Goal: Task Accomplishment & Management: Use online tool/utility

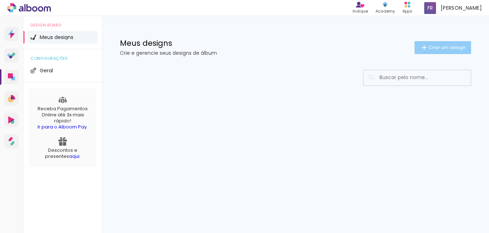
click at [447, 45] on span "Criar um design" at bounding box center [447, 47] width 37 height 5
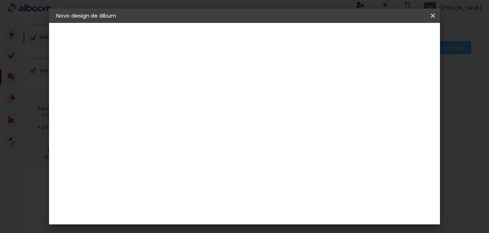
click at [173, 92] on input at bounding box center [173, 96] width 0 height 11
type input "MAIOLLO"
type paper-input "MAIOLLO"
click at [0, 0] on slot "Avançar" at bounding box center [0, 0] width 0 height 0
click at [307, 113] on paper-item "Tamanho Livre" at bounding box center [272, 109] width 69 height 16
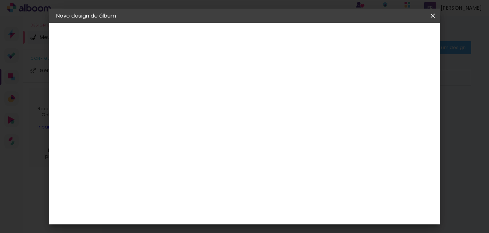
scroll to position [36, 0]
click at [216, 132] on paper-item "3ZERO5" at bounding box center [191, 126] width 77 height 16
click at [0, 0] on slot "Tamanho Livre" at bounding box center [0, 0] width 0 height 0
click at [230, 87] on paper-input-container at bounding box center [191, 79] width 77 height 16
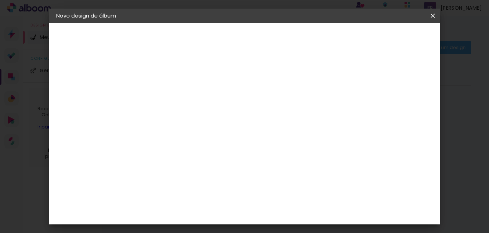
type input "Z"
click at [222, 115] on input "Brasil" at bounding box center [188, 114] width 67 height 9
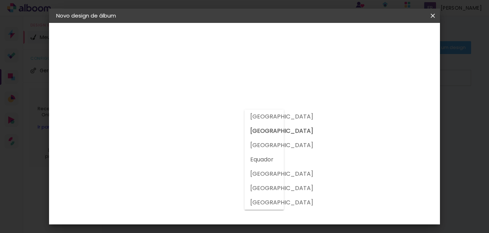
click at [230, 87] on h3 "Encadernadora" at bounding box center [191, 88] width 77 height 8
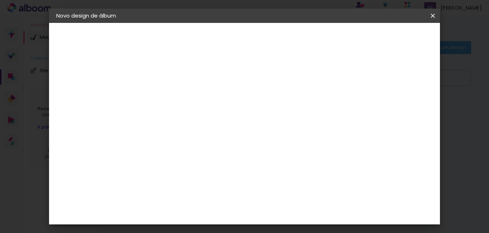
scroll to position [143, 0]
click at [177, 162] on div "Arte em Papel" at bounding box center [199, 166] width 63 height 11
click at [204, 176] on div "Bugigangas Fotograficas" at bounding box center [186, 181] width 36 height 11
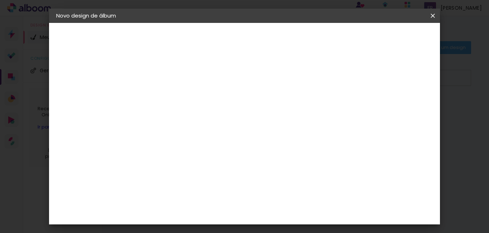
click at [268, 43] on paper-button "Voltar" at bounding box center [253, 38] width 29 height 12
click at [0, 0] on slot "Avançar" at bounding box center [0, 0] width 0 height 0
click at [307, 114] on paper-item "Tamanho Livre" at bounding box center [272, 109] width 69 height 16
click at [0, 0] on slot "Avançar" at bounding box center [0, 0] width 0 height 0
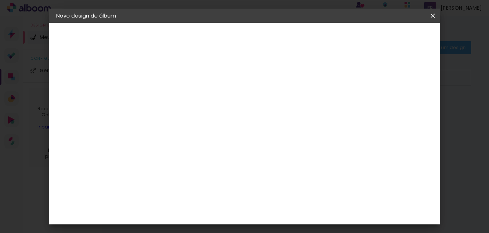
click at [232, 78] on span "30" at bounding box center [233, 76] width 12 height 11
click at [156, 150] on input "30" at bounding box center [150, 149] width 19 height 11
type input "20"
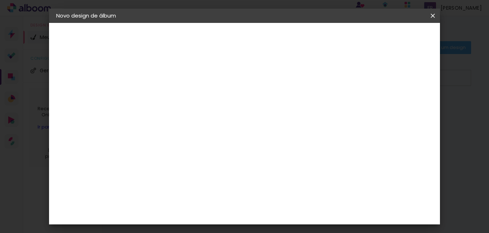
type paper-input "20"
click at [231, 114] on span "30" at bounding box center [233, 112] width 12 height 11
click at [353, 82] on div at bounding box center [349, 82] width 6 height 6
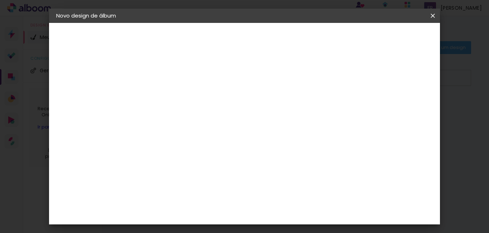
type paper-checkbox "on"
click at [242, 145] on span "cm" at bounding box center [242, 147] width 9 height 11
click at [285, 194] on input "60" at bounding box center [284, 195] width 19 height 11
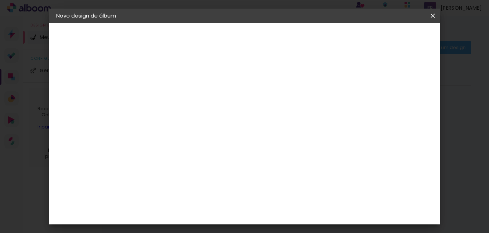
click at [223, 187] on div "cm" at bounding box center [288, 195] width 207 height 25
click at [290, 195] on input "60" at bounding box center [284, 195] width 19 height 11
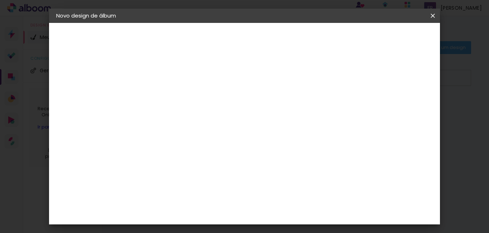
type input "58"
type paper-input "58"
click at [388, 38] on span "Iniciar design" at bounding box center [371, 37] width 33 height 5
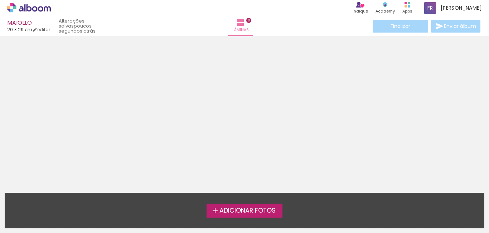
click at [236, 216] on label "Adicionar Fotos" at bounding box center [245, 211] width 76 height 14
click at [0, 0] on input "file" at bounding box center [0, 0] width 0 height 0
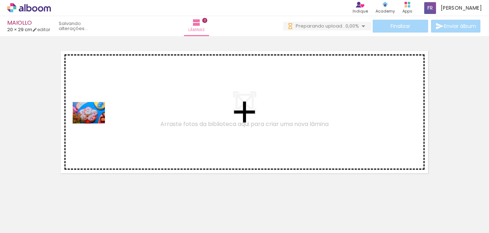
drag, startPoint x: 86, startPoint y: 163, endPoint x: 94, endPoint y: 124, distance: 40.3
click at [94, 124] on quentale-workspace at bounding box center [244, 116] width 489 height 233
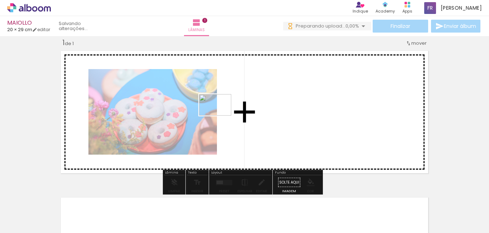
drag, startPoint x: 110, startPoint y: 213, endPoint x: 221, endPoint y: 116, distance: 147.6
click at [221, 116] on quentale-workspace at bounding box center [244, 116] width 489 height 233
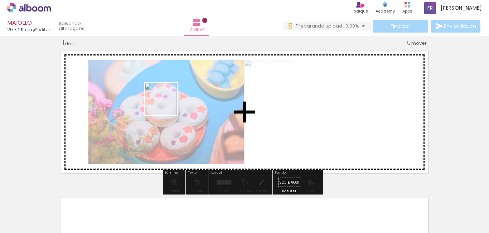
drag, startPoint x: 143, startPoint y: 210, endPoint x: 168, endPoint y: 102, distance: 110.8
click at [168, 102] on quentale-workspace at bounding box center [244, 116] width 489 height 233
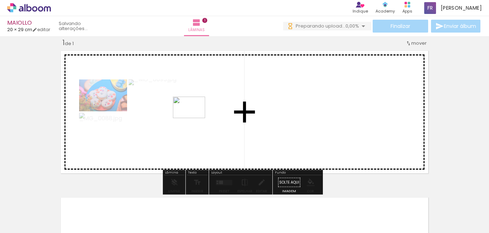
drag, startPoint x: 187, startPoint y: 205, endPoint x: 194, endPoint y: 118, distance: 87.7
click at [194, 118] on quentale-workspace at bounding box center [244, 116] width 489 height 233
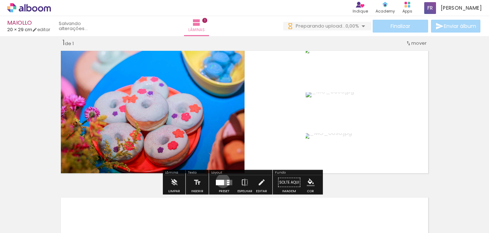
click at [221, 181] on div at bounding box center [220, 182] width 8 height 5
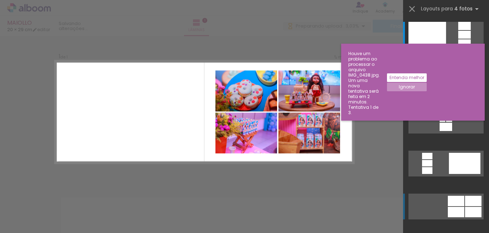
click at [446, 48] on div at bounding box center [427, 35] width 38 height 26
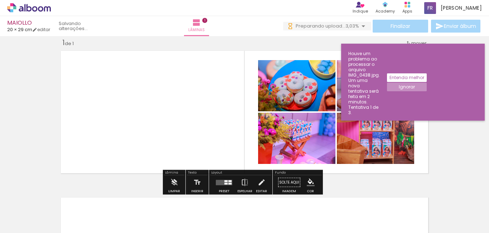
drag, startPoint x: 241, startPoint y: 44, endPoint x: 335, endPoint y: 151, distance: 142.6
click at [335, 151] on div "Inserir lâmina 1 de 1" at bounding box center [244, 176] width 489 height 294
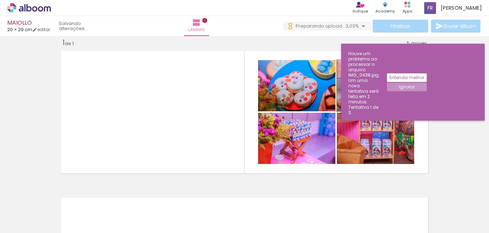
click at [337, 89] on quentale-photo at bounding box center [375, 85] width 77 height 51
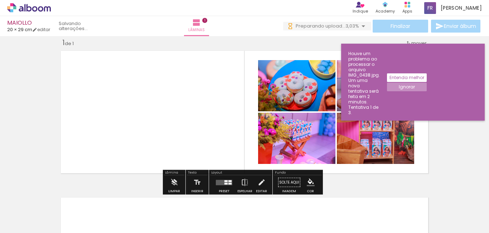
click at [308, 94] on quentale-photo at bounding box center [296, 85] width 77 height 51
drag, startPoint x: 434, startPoint y: 89, endPoint x: 438, endPoint y: 88, distance: 4.2
click at [435, 89] on div "Inserir lâmina 1 de 1" at bounding box center [244, 176] width 489 height 294
drag, startPoint x: 448, startPoint y: 89, endPoint x: 425, endPoint y: 90, distance: 22.9
click at [425, 90] on div "Inserir lâmina 1 de 1" at bounding box center [244, 176] width 489 height 294
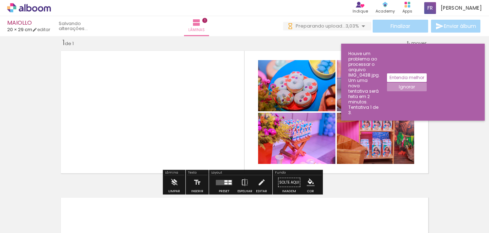
drag, startPoint x: 447, startPoint y: 92, endPoint x: 307, endPoint y: 147, distance: 150.4
click at [307, 147] on div "Inserir lâmina 1 de 1" at bounding box center [244, 176] width 489 height 294
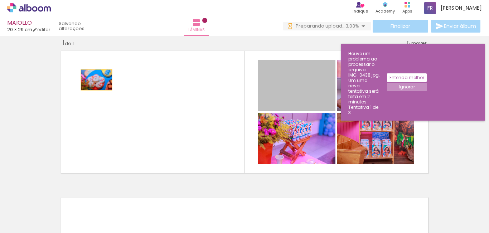
drag, startPoint x: 285, startPoint y: 75, endPoint x: 94, endPoint y: 79, distance: 191.2
click at [91, 77] on quentale-layouter at bounding box center [245, 112] width 374 height 129
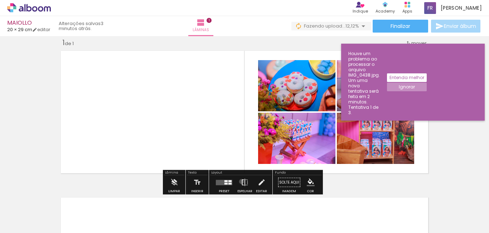
click at [241, 181] on iron-icon at bounding box center [245, 182] width 8 height 14
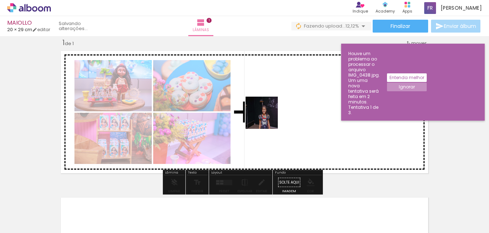
drag, startPoint x: 239, startPoint y: 219, endPoint x: 273, endPoint y: 101, distance: 122.9
click at [273, 101] on quentale-workspace at bounding box center [244, 116] width 489 height 233
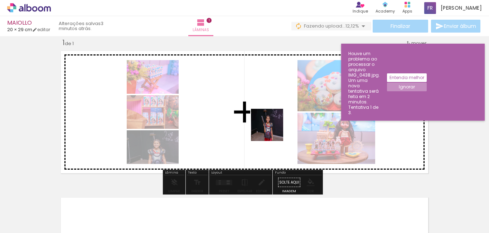
drag, startPoint x: 274, startPoint y: 210, endPoint x: 275, endPoint y: 106, distance: 104.2
click at [275, 106] on quentale-workspace at bounding box center [244, 116] width 489 height 233
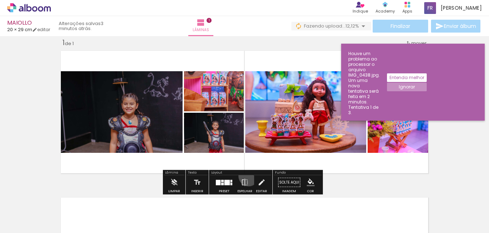
click at [247, 175] on div "Layout Preset Espelhar Editar" at bounding box center [240, 182] width 63 height 25
click at [248, 178] on paper-button "Espelhar" at bounding box center [245, 184] width 19 height 18
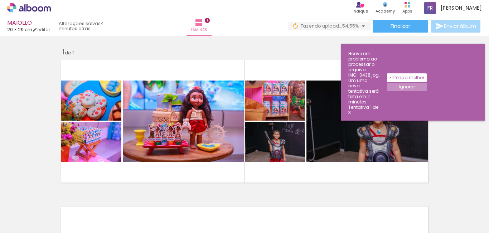
click at [0, 0] on slot "Entenda melhor" at bounding box center [0, 0] width 0 height 0
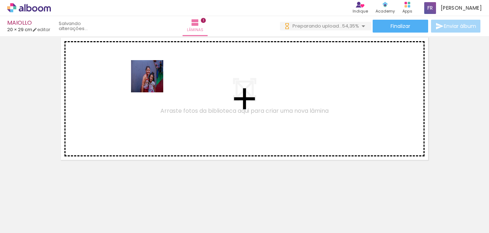
drag, startPoint x: 323, startPoint y: 218, endPoint x: 265, endPoint y: 157, distance: 84.3
click at [149, 80] on quentale-workspace at bounding box center [244, 116] width 489 height 233
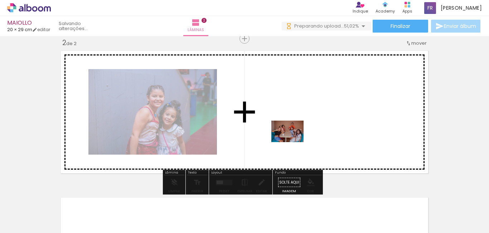
drag, startPoint x: 360, startPoint y: 214, endPoint x: 293, endPoint y: 142, distance: 98.5
click at [293, 142] on quentale-workspace at bounding box center [244, 116] width 489 height 233
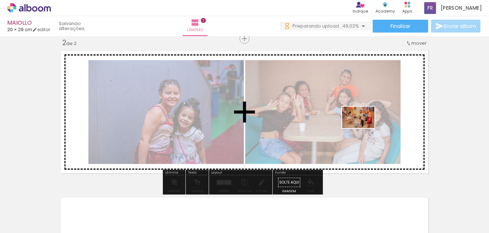
drag, startPoint x: 396, startPoint y: 209, endPoint x: 364, endPoint y: 128, distance: 87.3
click at [364, 128] on quentale-workspace at bounding box center [244, 116] width 489 height 233
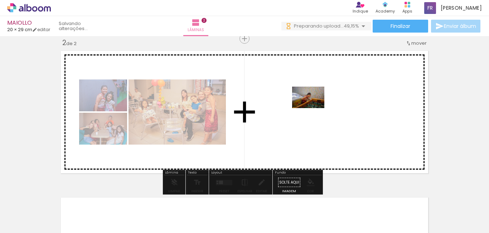
drag, startPoint x: 434, startPoint y: 205, endPoint x: 313, endPoint y: 108, distance: 155.0
click at [313, 108] on quentale-workspace at bounding box center [244, 116] width 489 height 233
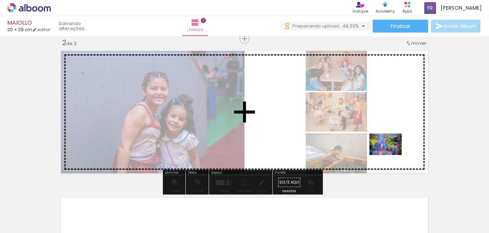
drag, startPoint x: 471, startPoint y: 208, endPoint x: 383, endPoint y: 150, distance: 105.8
click at [386, 150] on quentale-workspace at bounding box center [244, 116] width 489 height 233
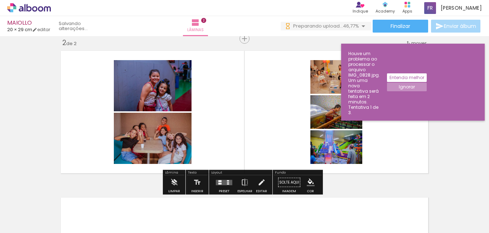
click at [223, 180] on quentale-layouter at bounding box center [224, 182] width 16 height 5
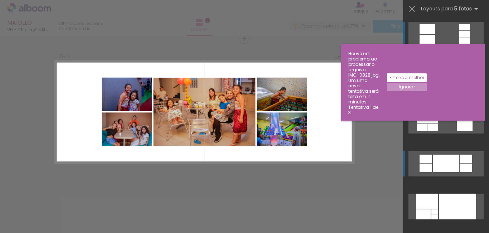
click at [442, 164] on div at bounding box center [446, 164] width 26 height 18
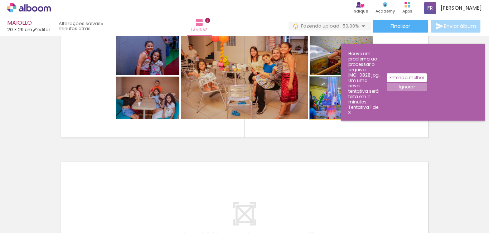
click at [354, 106] on quentale-photo at bounding box center [341, 98] width 63 height 42
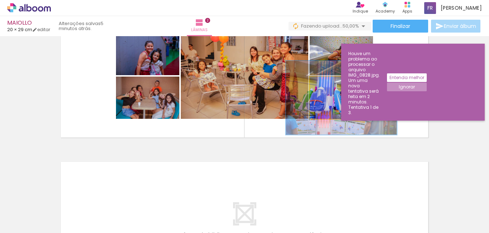
drag, startPoint x: 325, startPoint y: 82, endPoint x: 344, endPoint y: 79, distance: 19.0
click at [344, 79] on div at bounding box center [344, 83] width 11 height 11
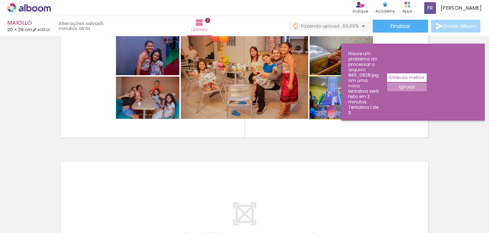
drag, startPoint x: 345, startPoint y: 86, endPoint x: 298, endPoint y: 90, distance: 46.8
type paper-slider "100"
click at [0, 0] on slot at bounding box center [0, 0] width 0 height 0
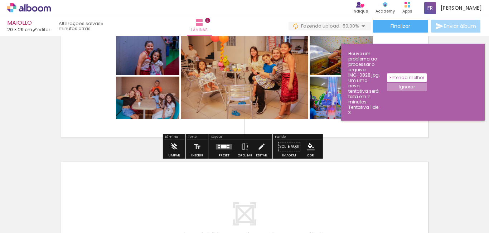
click at [367, 118] on quentale-photo at bounding box center [341, 98] width 63 height 42
click at [368, 119] on quentale-layouter at bounding box center [245, 76] width 374 height 129
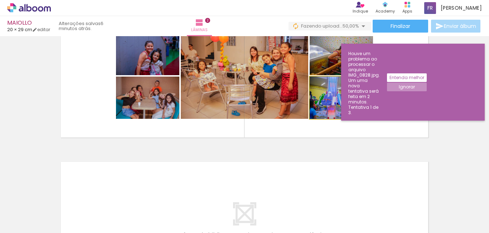
click at [368, 116] on quentale-photo at bounding box center [341, 98] width 63 height 42
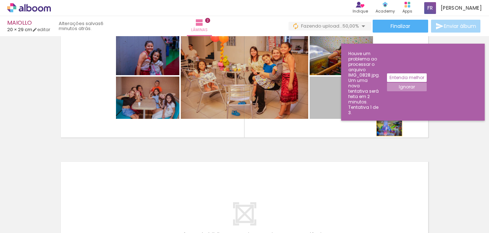
drag, startPoint x: 368, startPoint y: 116, endPoint x: 387, endPoint y: 127, distance: 22.4
click at [387, 127] on quentale-layouter at bounding box center [245, 76] width 374 height 129
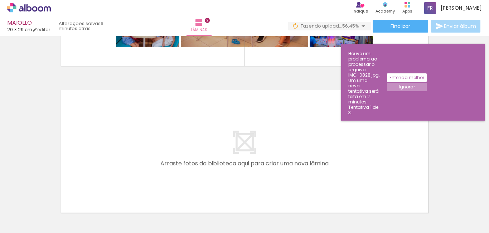
scroll to position [0, 400]
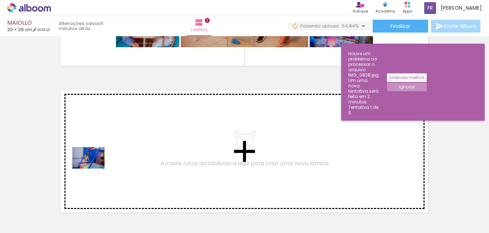
drag, startPoint x: 116, startPoint y: 208, endPoint x: 93, endPoint y: 168, distance: 47.0
click at [93, 168] on quentale-workspace at bounding box center [244, 116] width 489 height 233
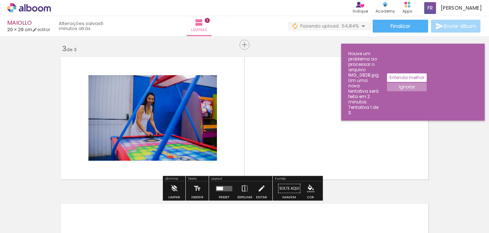
scroll to position [303, 0]
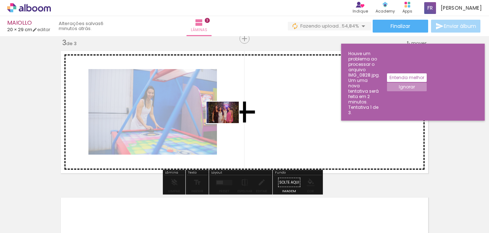
drag, startPoint x: 156, startPoint y: 218, endPoint x: 228, endPoint y: 123, distance: 118.6
click at [228, 123] on quentale-workspace at bounding box center [244, 116] width 489 height 233
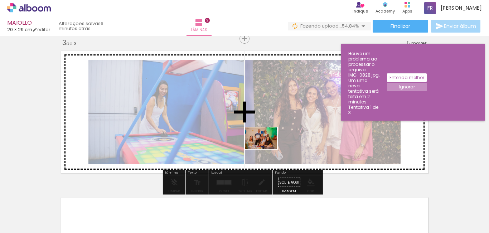
drag, startPoint x: 184, startPoint y: 220, endPoint x: 273, endPoint y: 142, distance: 118.0
click at [273, 142] on quentale-workspace at bounding box center [244, 116] width 489 height 233
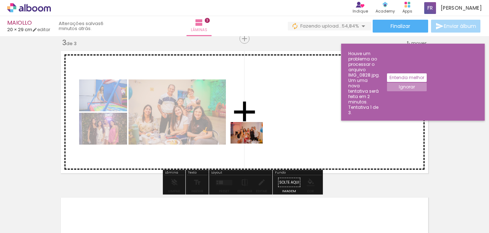
drag, startPoint x: 226, startPoint y: 218, endPoint x: 252, endPoint y: 144, distance: 79.1
click at [252, 144] on quentale-workspace at bounding box center [244, 116] width 489 height 233
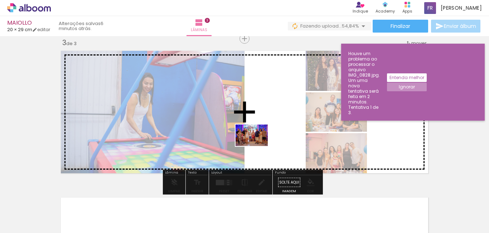
drag, startPoint x: 276, startPoint y: 216, endPoint x: 257, endPoint y: 146, distance: 71.9
click at [257, 146] on quentale-workspace at bounding box center [244, 116] width 489 height 233
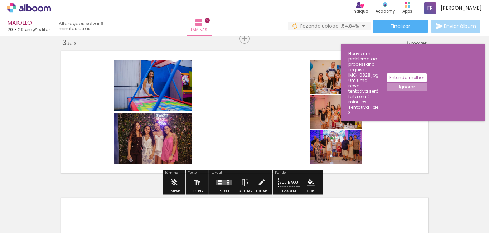
click at [224, 181] on quentale-layouter at bounding box center [224, 182] width 16 height 5
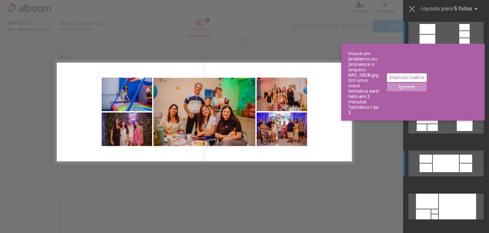
click at [443, 159] on div at bounding box center [446, 164] width 26 height 18
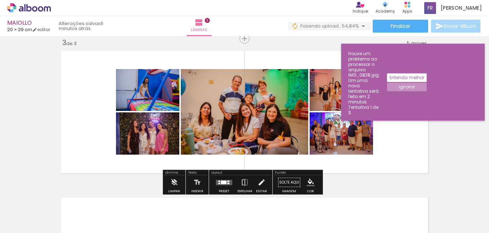
click at [259, 185] on iron-icon at bounding box center [261, 182] width 8 height 14
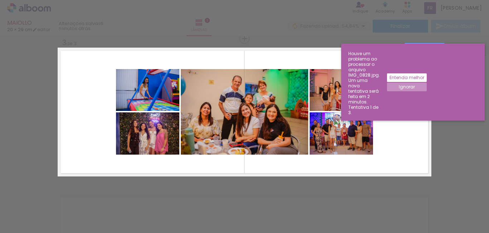
click at [122, 67] on quentale-layouter at bounding box center [245, 112] width 374 height 129
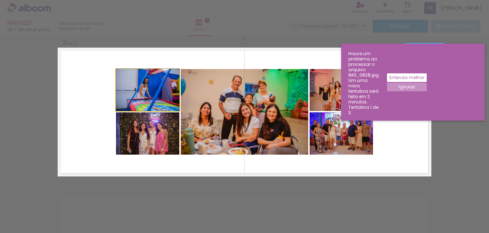
click at [128, 73] on quentale-photo at bounding box center [147, 90] width 63 height 42
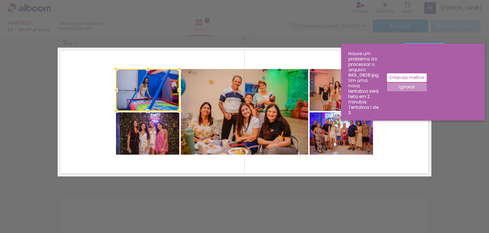
drag, startPoint x: 105, startPoint y: 67, endPoint x: 385, endPoint y: 153, distance: 293.6
click at [374, 153] on quentale-layouter at bounding box center [245, 112] width 374 height 129
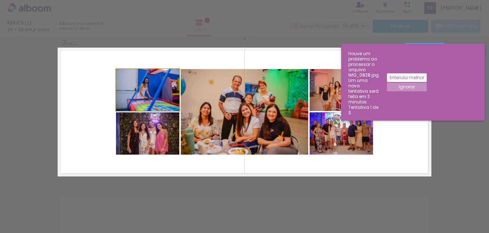
click at [165, 92] on quentale-photo at bounding box center [147, 90] width 63 height 42
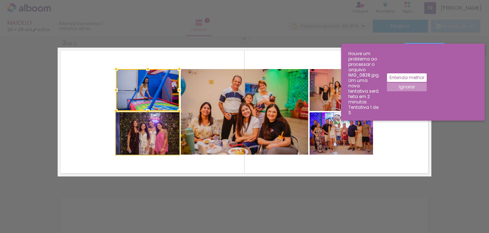
click at [161, 120] on quentale-photo at bounding box center [147, 133] width 63 height 42
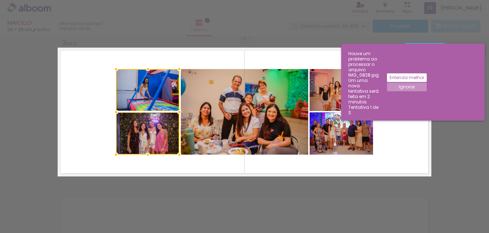
click at [196, 111] on quentale-photo at bounding box center [244, 112] width 127 height 86
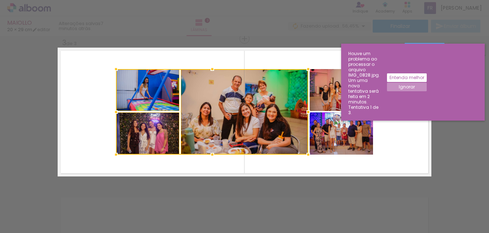
click at [331, 78] on quentale-photo at bounding box center [341, 90] width 63 height 42
click at [345, 137] on div at bounding box center [244, 112] width 257 height 86
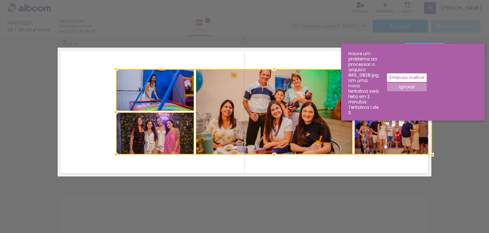
drag, startPoint x: 369, startPoint y: 113, endPoint x: 427, endPoint y: 108, distance: 57.5
click at [427, 108] on div at bounding box center [432, 112] width 14 height 14
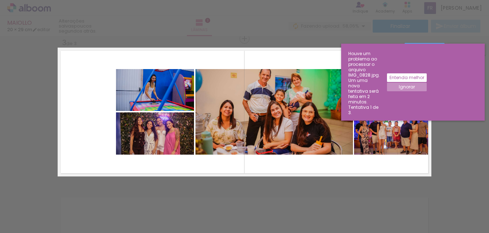
click at [374, 142] on quentale-photo at bounding box center [392, 133] width 77 height 42
click at [310, 114] on quentale-photo at bounding box center [274, 112] width 158 height 86
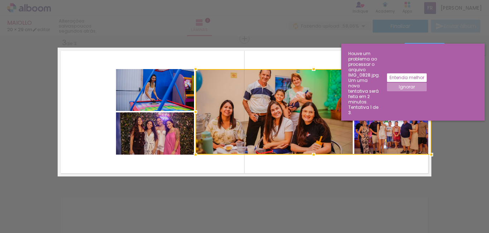
click at [174, 81] on quentale-photo at bounding box center [155, 90] width 78 height 42
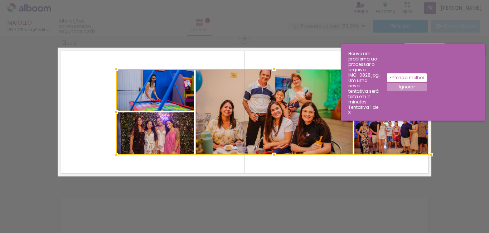
click at [154, 122] on div at bounding box center [273, 112] width 315 height 86
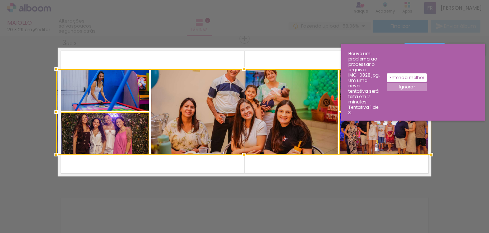
drag, startPoint x: 113, startPoint y: 113, endPoint x: 57, endPoint y: 131, distance: 58.6
click at [57, 131] on div at bounding box center [243, 112] width 375 height 86
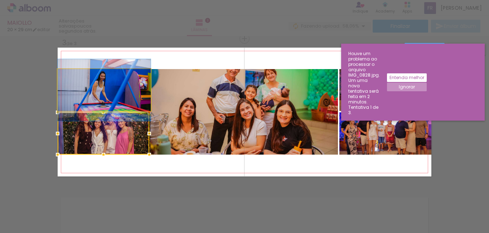
click at [78, 82] on quentale-photo at bounding box center [104, 90] width 93 height 42
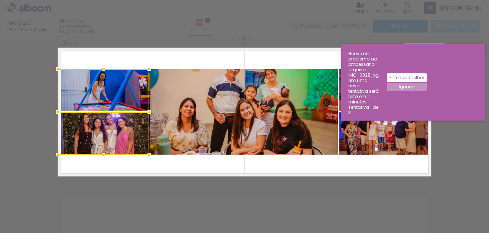
click at [193, 92] on quentale-photo at bounding box center [244, 112] width 188 height 86
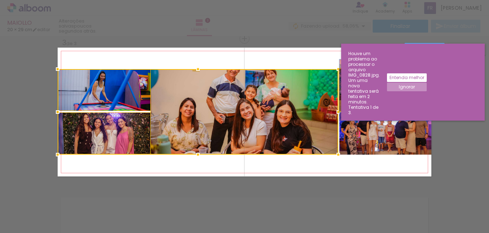
click at [350, 102] on quentale-photo at bounding box center [385, 90] width 92 height 42
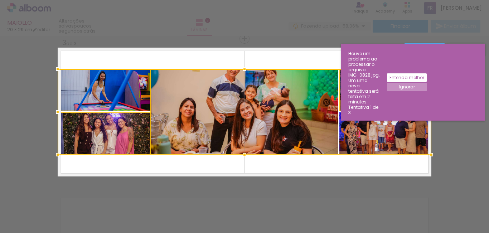
click at [357, 126] on div at bounding box center [245, 112] width 374 height 86
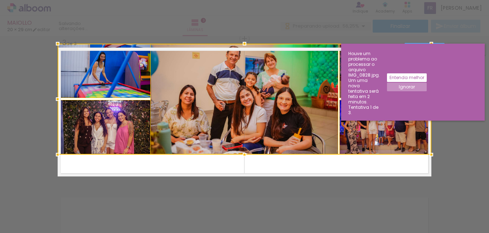
scroll to position [0, 0]
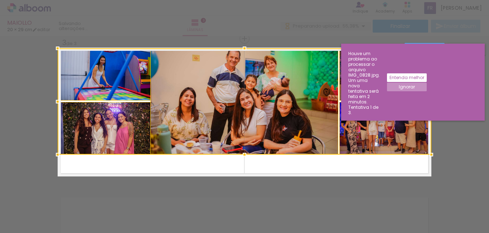
drag, startPoint x: 242, startPoint y: 73, endPoint x: 253, endPoint y: 52, distance: 23.7
click at [253, 52] on div at bounding box center [245, 101] width 374 height 106
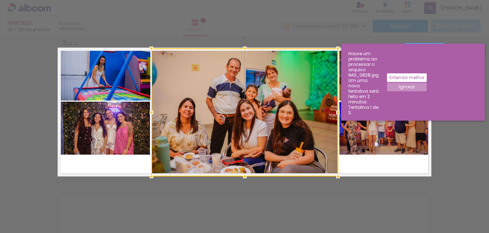
drag, startPoint x: 243, startPoint y: 155, endPoint x: 245, endPoint y: 179, distance: 24.1
click at [246, 178] on div at bounding box center [245, 176] width 14 height 14
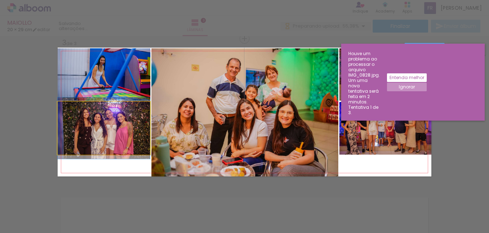
click at [138, 120] on quentale-photo at bounding box center [104, 128] width 92 height 53
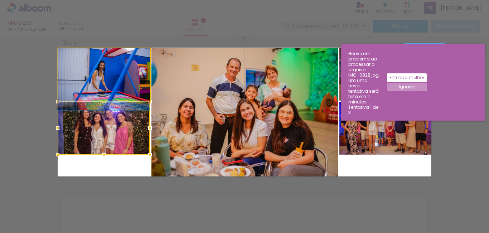
drag, startPoint x: 131, startPoint y: 85, endPoint x: 131, endPoint y: 104, distance: 19.0
click at [131, 104] on album-spread "3 de 3" at bounding box center [245, 112] width 374 height 129
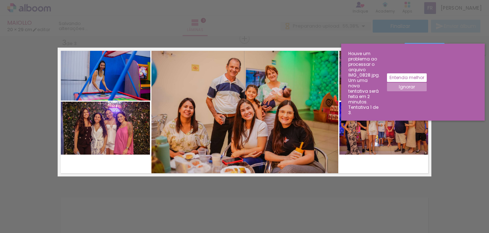
click at [120, 176] on div "Inserir lâmina 1 de 3 Inserir lâmina 2 de 3 Inserir lâmina 3 de 3 Confirmar Can…" at bounding box center [244, 35] width 489 height 604
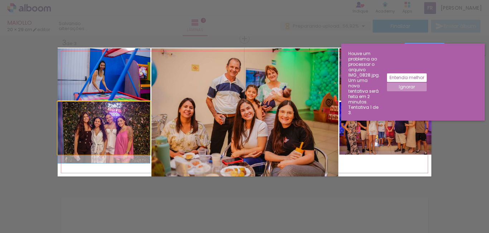
drag, startPoint x: 109, startPoint y: 138, endPoint x: 109, endPoint y: 147, distance: 9.7
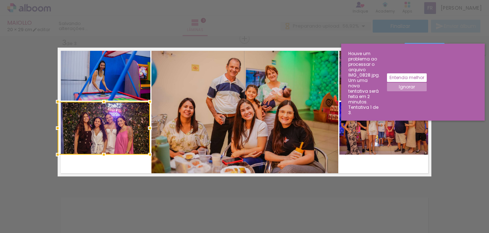
click at [77, 181] on div "Confirmar Cancelar" at bounding box center [244, 35] width 489 height 604
click at [124, 166] on quentale-layouter at bounding box center [245, 112] width 374 height 129
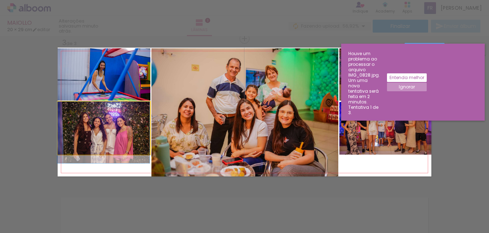
drag, startPoint x: 126, startPoint y: 129, endPoint x: 116, endPoint y: 142, distance: 16.3
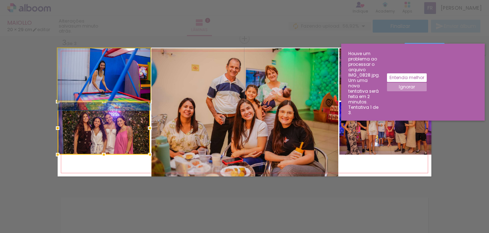
click at [113, 77] on quentale-photo at bounding box center [104, 74] width 93 height 52
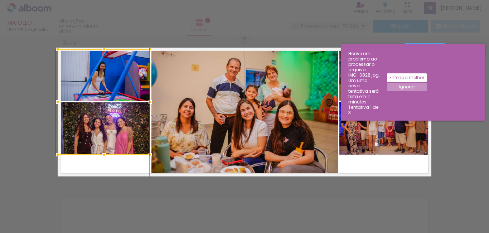
drag, startPoint x: 103, startPoint y: 48, endPoint x: 127, endPoint y: 26, distance: 31.9
click at [127, 0] on div "MAIOLLO 20 × 29 cm editar um minuto atrás. Lâminas 3 Finalizar Enviar álbum Ins…" at bounding box center [244, 0] width 489 height 0
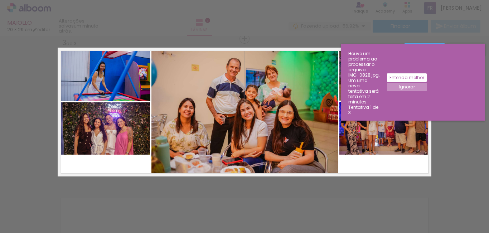
click at [116, 153] on quentale-photo at bounding box center [104, 128] width 92 height 52
drag, startPoint x: 102, startPoint y: 156, endPoint x: 179, endPoint y: 210, distance: 93.8
click at [179, 212] on div "Inserir lâmina 1 de 3 Inserir lâmina 2 de 3 Inserir lâmina 3 de 3 Confirmar Can…" at bounding box center [244, 35] width 489 height 604
click at [69, 153] on quentale-photo at bounding box center [104, 128] width 92 height 52
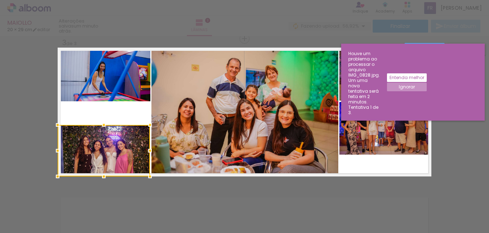
drag, startPoint x: 103, startPoint y: 142, endPoint x: 98, endPoint y: 175, distance: 33.2
click at [97, 185] on div "Inserir lâmina 1 de 3 Inserir lâmina 2 de 3 Inserir lâmina 3 de 3 Confirmar Can…" at bounding box center [244, 35] width 489 height 604
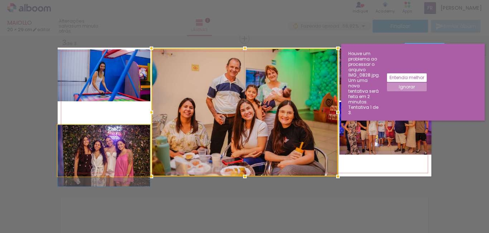
click at [121, 146] on quentale-photo at bounding box center [104, 151] width 92 height 52
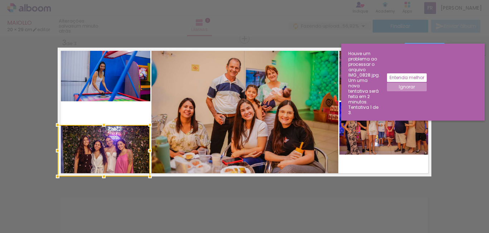
click at [321, 204] on div "Confirmar Cancelar" at bounding box center [244, 35] width 489 height 604
drag, startPoint x: 461, startPoint y: 68, endPoint x: 454, endPoint y: 108, distance: 41.1
click at [454, 108] on quentale-workspace at bounding box center [244, 116] width 489 height 233
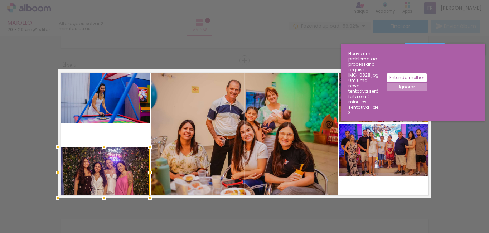
scroll to position [303, 0]
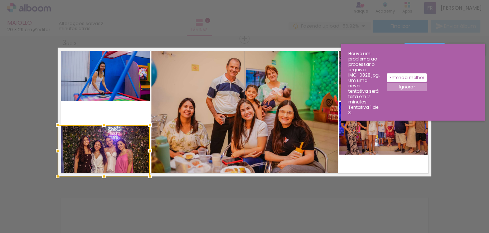
click at [447, 124] on div "Confirmar Cancelar" at bounding box center [244, 35] width 489 height 604
drag, startPoint x: 447, startPoint y: 124, endPoint x: 434, endPoint y: 87, distance: 38.8
click at [448, 120] on div "Confirmar Cancelar" at bounding box center [244, 35] width 489 height 604
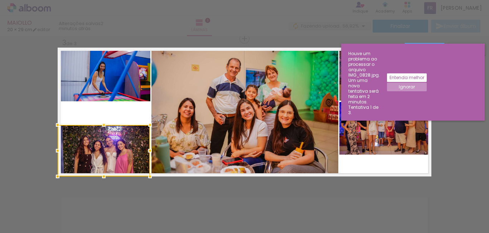
click at [431, 44] on quentale-workspace at bounding box center [244, 116] width 489 height 233
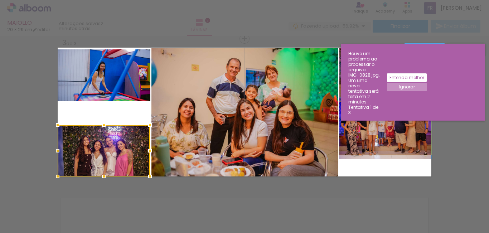
click at [393, 125] on quentale-photo at bounding box center [385, 128] width 92 height 53
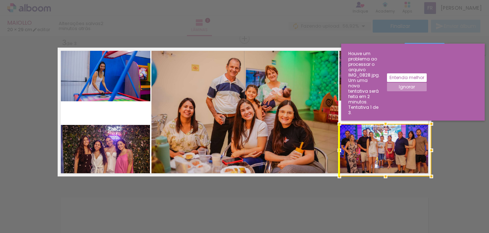
drag, startPoint x: 393, startPoint y: 125, endPoint x: 391, endPoint y: 166, distance: 41.6
click at [391, 166] on div at bounding box center [385, 150] width 92 height 53
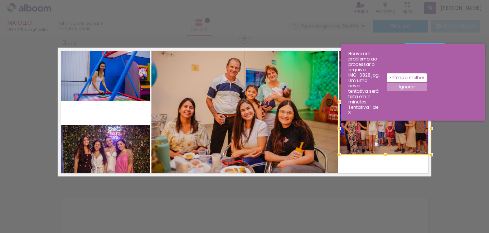
drag, startPoint x: 397, startPoint y: 151, endPoint x: 406, endPoint y: 135, distance: 18.6
click at [406, 135] on div at bounding box center [385, 128] width 92 height 53
click at [433, 42] on div "Confirmar Cancelar" at bounding box center [244, 35] width 489 height 604
click at [431, 44] on paper-toast "Houve um problema ao processar o arquivo IMG_0828.jpg. Um uma nova tentativa se…" at bounding box center [413, 82] width 144 height 77
click at [437, 43] on paper-button "Confirmar" at bounding box center [425, 49] width 40 height 12
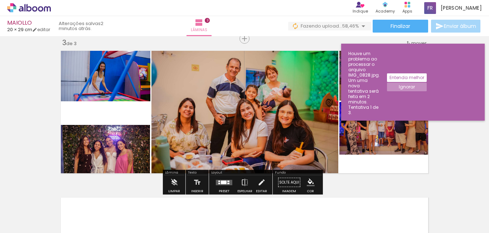
click at [118, 141] on quentale-photo at bounding box center [104, 151] width 92 height 52
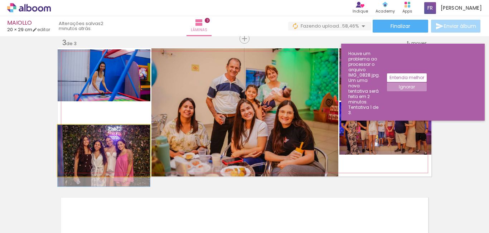
click at [139, 164] on quentale-photo at bounding box center [104, 151] width 92 height 52
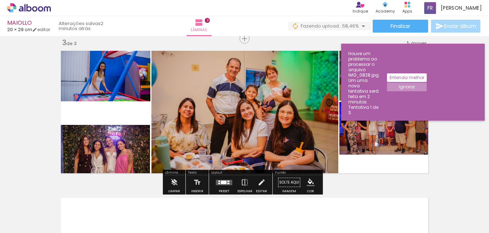
click at [139, 164] on quentale-photo at bounding box center [104, 151] width 92 height 52
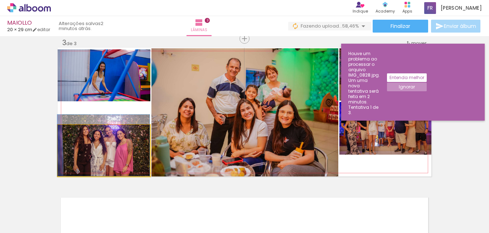
drag, startPoint x: 138, startPoint y: 167, endPoint x: 130, endPoint y: 154, distance: 14.8
drag, startPoint x: 127, startPoint y: 158, endPoint x: 108, endPoint y: 165, distance: 20.6
click at [108, 165] on quentale-photo at bounding box center [104, 151] width 92 height 52
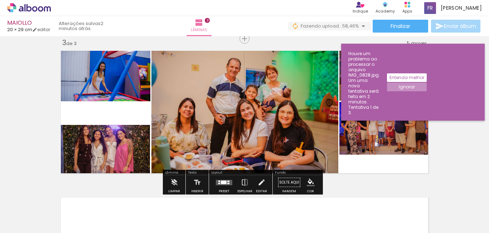
click at [427, 74] on div "Entenda melhor Ignorar" at bounding box center [403, 82] width 47 height 70
drag, startPoint x: 463, startPoint y: 97, endPoint x: 253, endPoint y: 134, distance: 212.8
click at [285, 141] on div "Inserir lâmina 1 de 3 Inserir lâmina 2 de 3 Inserir lâmina 3 de 3" at bounding box center [244, 29] width 489 height 587
click at [127, 141] on quentale-photo at bounding box center [104, 151] width 92 height 52
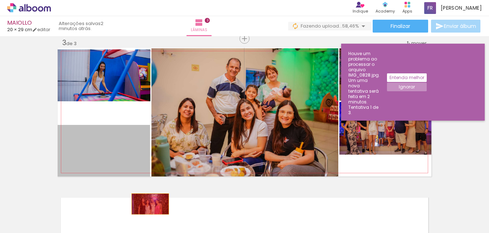
drag, startPoint x: 127, startPoint y: 141, endPoint x: 147, endPoint y: 204, distance: 66.5
click at [147, 204] on quentale-workspace at bounding box center [244, 116] width 489 height 233
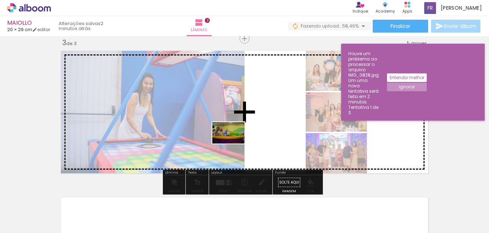
drag, startPoint x: 361, startPoint y: 216, endPoint x: 230, endPoint y: 147, distance: 148.1
click at [233, 144] on quentale-workspace at bounding box center [244, 116] width 489 height 233
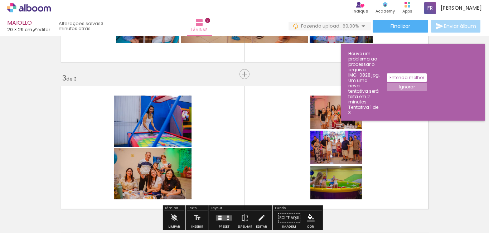
scroll to position [267, 0]
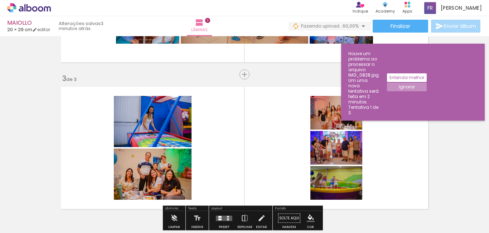
click at [255, 117] on quentale-layouter at bounding box center [245, 147] width 374 height 129
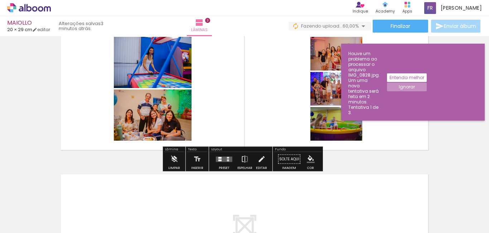
scroll to position [339, 0]
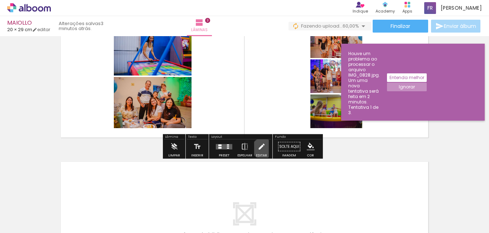
click at [261, 149] on iron-icon at bounding box center [261, 147] width 8 height 14
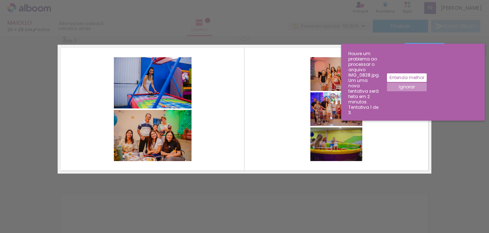
scroll to position [303, 0]
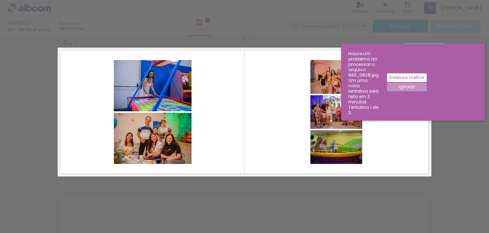
click at [168, 92] on quentale-photo at bounding box center [153, 85] width 78 height 51
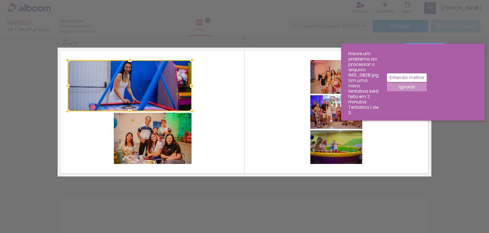
drag, startPoint x: 111, startPoint y: 84, endPoint x: 45, endPoint y: 93, distance: 66.4
click at [46, 90] on div "Inserir lâmina 1 de 3 Inserir lâmina 2 de 3 Inserir lâmina 3 de 3 Confirmar Can…" at bounding box center [244, 35] width 489 height 604
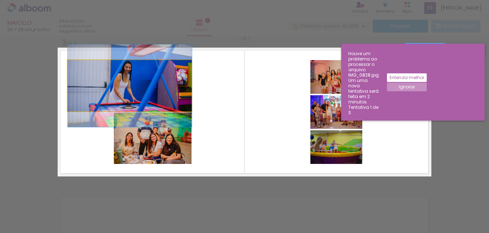
click at [168, 91] on quentale-photo at bounding box center [130, 85] width 124 height 51
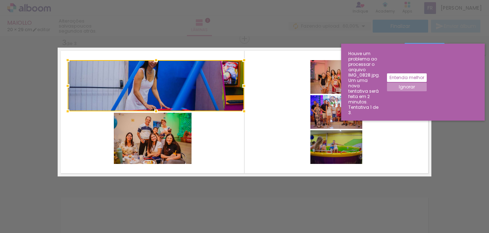
drag, startPoint x: 189, startPoint y: 82, endPoint x: 251, endPoint y: 93, distance: 62.2
click at [251, 93] on album-spread "3 de 3" at bounding box center [245, 112] width 374 height 129
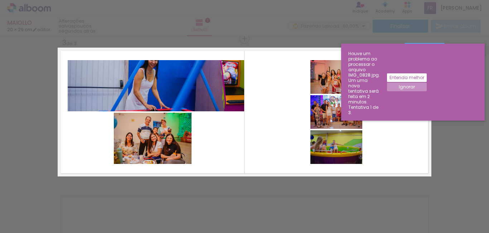
click at [153, 66] on quentale-photo at bounding box center [156, 85] width 176 height 51
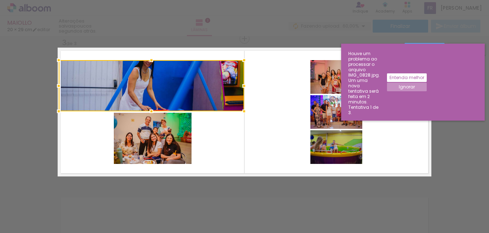
drag, startPoint x: 68, startPoint y: 84, endPoint x: 59, endPoint y: 94, distance: 13.2
click at [59, 94] on div at bounding box center [151, 85] width 185 height 51
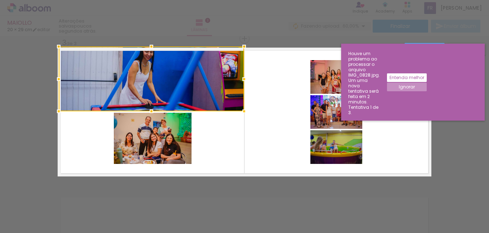
drag, startPoint x: 148, startPoint y: 61, endPoint x: 165, endPoint y: 43, distance: 25.3
click at [165, 43] on div "Inserir lâmina 1 de 3 Inserir lâmina 2 de 3 Inserir lâmina 3 de 3 Confirmar Can…" at bounding box center [244, 35] width 489 height 604
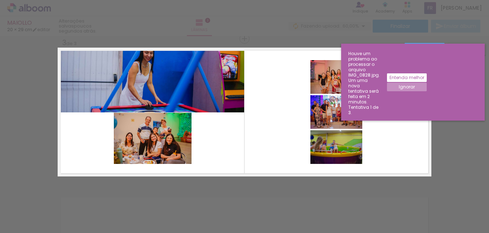
click at [426, 43] on div "Confirmar Cancelar" at bounding box center [244, 35] width 489 height 604
click at [420, 42] on div "Confirmar Cancelar" at bounding box center [244, 35] width 489 height 604
click at [419, 43] on paper-button "Confirmar" at bounding box center [425, 49] width 40 height 12
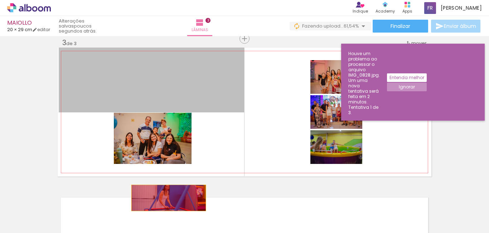
drag, startPoint x: 209, startPoint y: 98, endPoint x: 172, endPoint y: 212, distance: 120.1
click at [155, 230] on quentale-workspace at bounding box center [244, 116] width 489 height 233
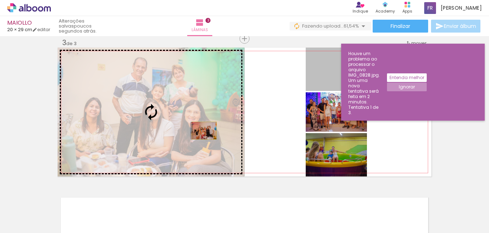
drag, startPoint x: 337, startPoint y: 82, endPoint x: 201, endPoint y: 131, distance: 144.1
click at [0, 0] on slot at bounding box center [0, 0] width 0 height 0
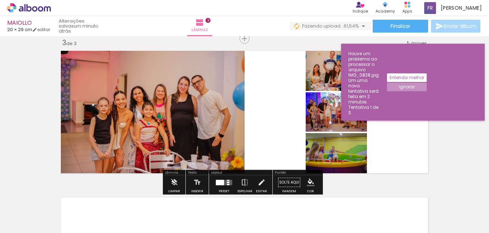
click at [427, 83] on paper-button "Ignorar" at bounding box center [407, 87] width 40 height 9
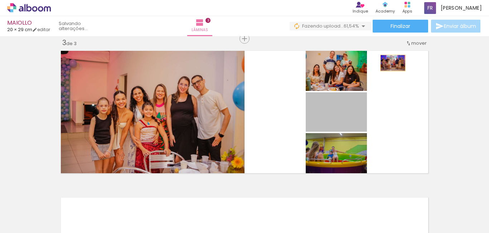
drag, startPoint x: 347, startPoint y: 117, endPoint x: 389, endPoint y: 64, distance: 67.0
click at [389, 64] on quentale-layouter at bounding box center [245, 112] width 374 height 129
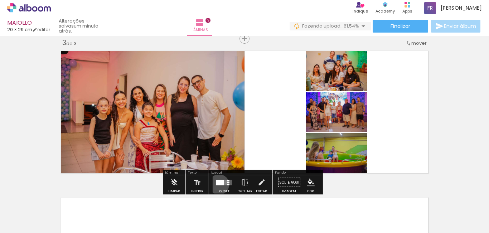
click at [217, 185] on div at bounding box center [220, 182] width 8 height 5
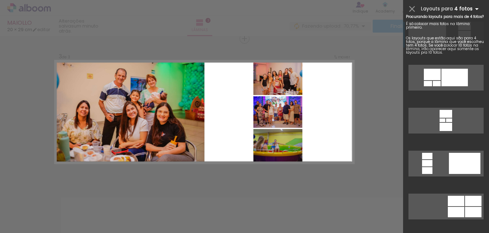
click at [463, 6] on b "4 fotos" at bounding box center [467, 8] width 27 height 7
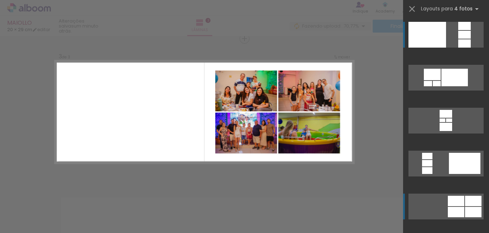
click at [458, 39] on div at bounding box center [464, 35] width 13 height 8
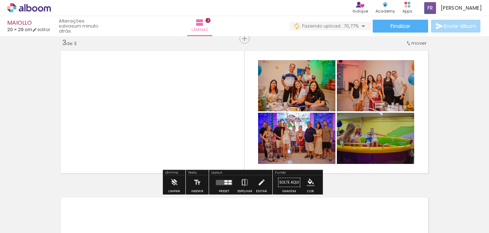
click at [242, 183] on iron-icon at bounding box center [245, 182] width 8 height 14
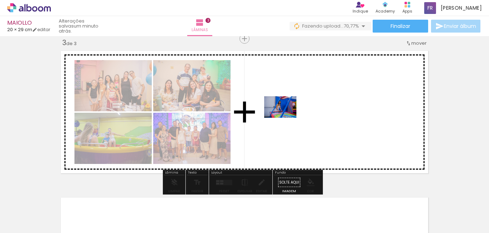
drag, startPoint x: 118, startPoint y: 216, endPoint x: 286, endPoint y: 118, distance: 194.4
click at [286, 118] on quentale-workspace at bounding box center [244, 116] width 489 height 233
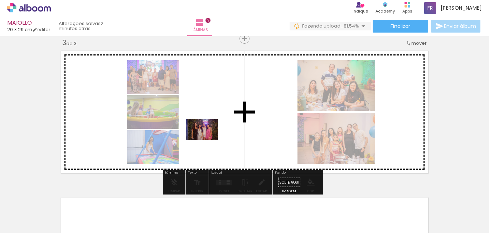
drag, startPoint x: 152, startPoint y: 216, endPoint x: 210, endPoint y: 136, distance: 98.5
click at [210, 136] on quentale-workspace at bounding box center [244, 116] width 489 height 233
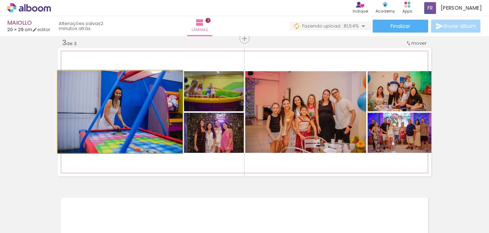
click at [131, 116] on quentale-photo at bounding box center [120, 112] width 125 height 82
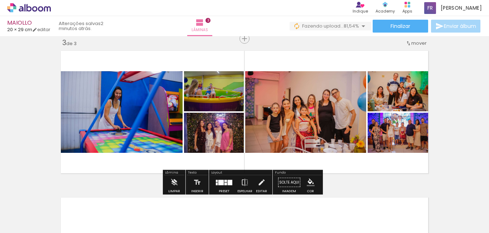
drag, startPoint x: 131, startPoint y: 116, endPoint x: 107, endPoint y: 121, distance: 24.0
click at [107, 121] on quentale-photo at bounding box center [120, 112] width 125 height 82
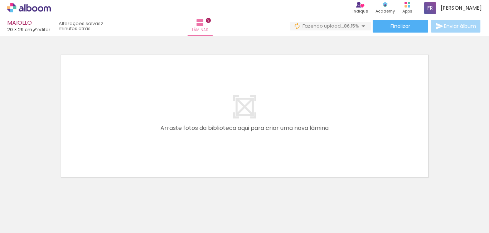
scroll to position [446, 0]
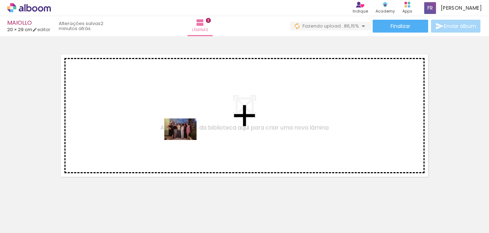
drag, startPoint x: 309, startPoint y: 216, endPoint x: 185, endPoint y: 140, distance: 144.8
click at [185, 140] on quentale-workspace at bounding box center [244, 116] width 489 height 233
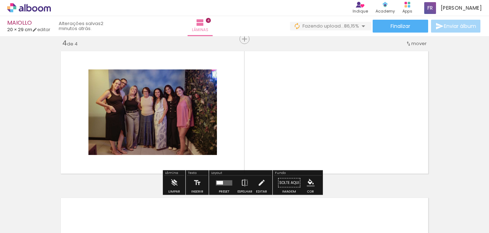
scroll to position [450, 0]
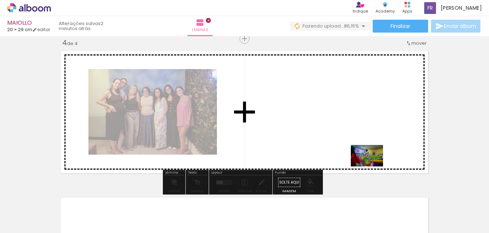
drag, startPoint x: 399, startPoint y: 217, endPoint x: 391, endPoint y: 183, distance: 35.3
click at [360, 154] on quentale-workspace at bounding box center [244, 116] width 489 height 233
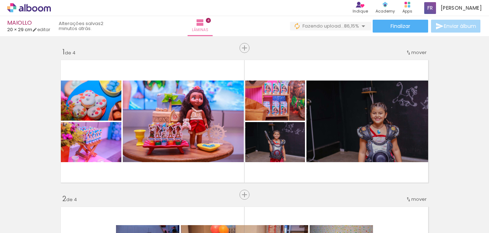
click at [345, 108] on quentale-workspace at bounding box center [244, 116] width 489 height 233
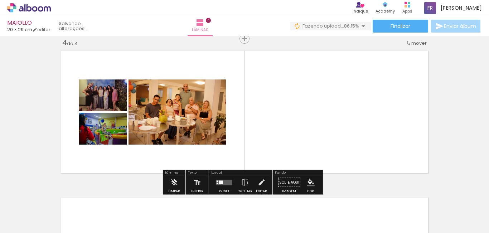
scroll to position [0, 400]
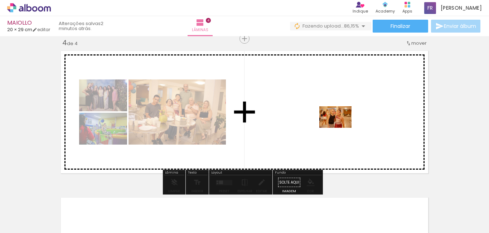
drag, startPoint x: 470, startPoint y: 210, endPoint x: 335, endPoint y: 132, distance: 155.2
click at [340, 128] on quentale-workspace at bounding box center [244, 116] width 489 height 233
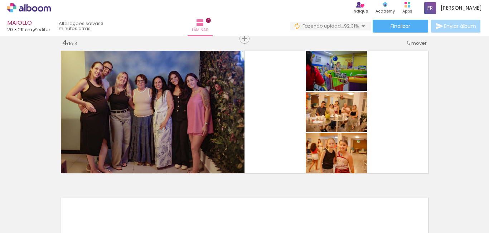
scroll to position [0, 1165]
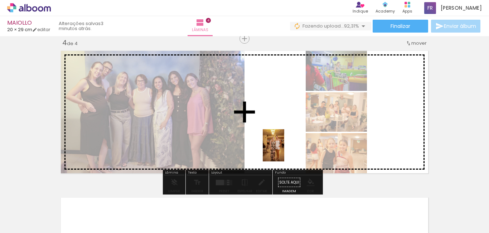
drag, startPoint x: 271, startPoint y: 211, endPoint x: 284, endPoint y: 151, distance: 61.7
click at [284, 151] on quentale-workspace at bounding box center [244, 116] width 489 height 233
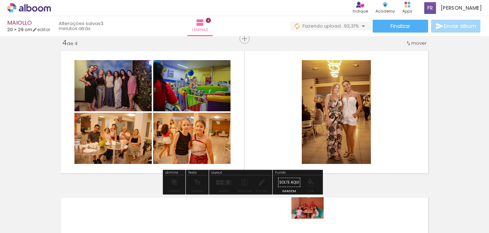
drag, startPoint x: 320, startPoint y: 211, endPoint x: 313, endPoint y: 219, distance: 10.9
click at [313, 219] on div at bounding box center [310, 209] width 35 height 24
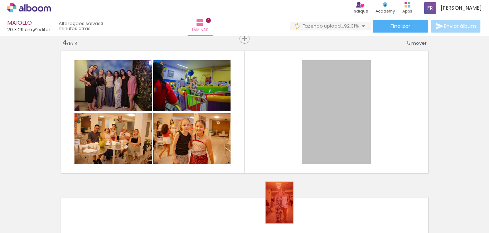
drag, startPoint x: 330, startPoint y: 118, endPoint x: 275, endPoint y: 204, distance: 101.5
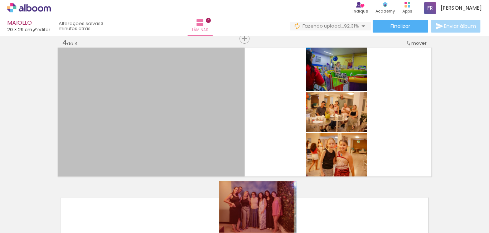
drag, startPoint x: 175, startPoint y: 126, endPoint x: 254, endPoint y: 207, distance: 112.9
click at [254, 207] on quentale-workspace at bounding box center [244, 116] width 489 height 233
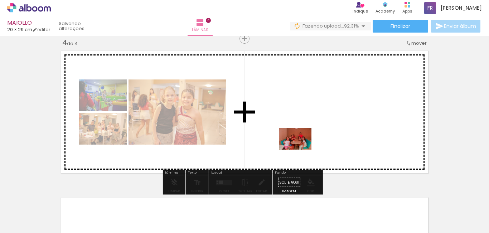
drag, startPoint x: 315, startPoint y: 215, endPoint x: 300, endPoint y: 148, distance: 68.8
click at [300, 148] on quentale-workspace at bounding box center [244, 116] width 489 height 233
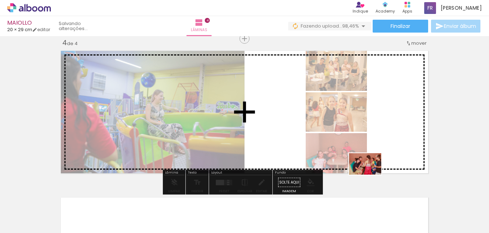
drag, startPoint x: 355, startPoint y: 212, endPoint x: 376, endPoint y: 150, distance: 66.1
click at [376, 150] on quentale-workspace at bounding box center [244, 116] width 489 height 233
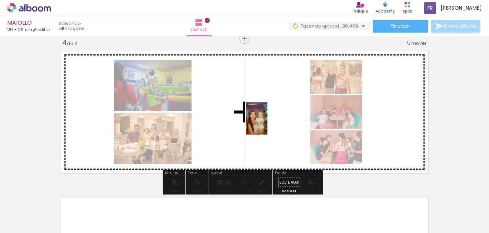
drag, startPoint x: 397, startPoint y: 208, endPoint x: 263, endPoint y: 129, distance: 155.3
click at [267, 124] on quentale-workspace at bounding box center [244, 116] width 489 height 233
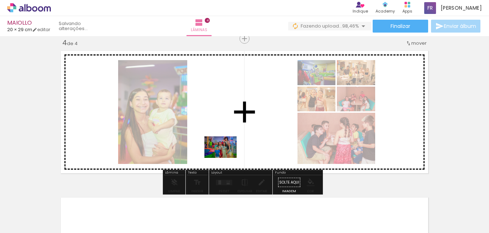
drag, startPoint x: 243, startPoint y: 216, endPoint x: 226, endPoint y: 158, distance: 60.4
click at [226, 158] on quentale-workspace at bounding box center [244, 116] width 489 height 233
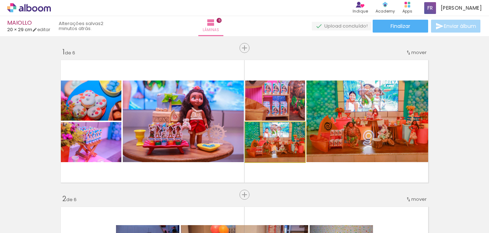
click at [288, 149] on quentale-photo at bounding box center [275, 142] width 60 height 40
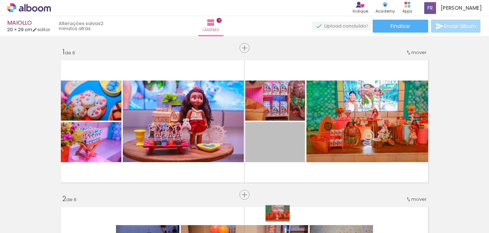
drag, startPoint x: 290, startPoint y: 146, endPoint x: 275, endPoint y: 213, distance: 69.0
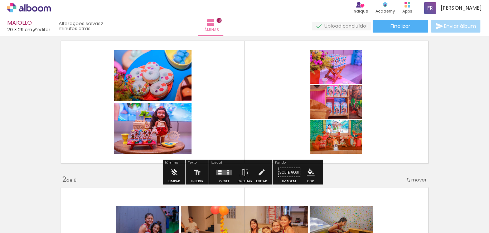
scroll to position [36, 0]
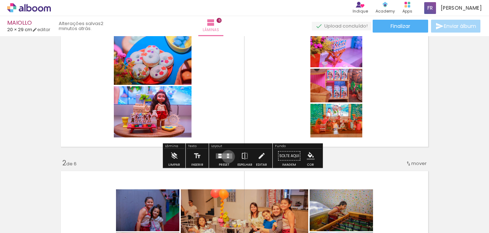
click at [227, 156] on quentale-layouter at bounding box center [224, 155] width 16 height 5
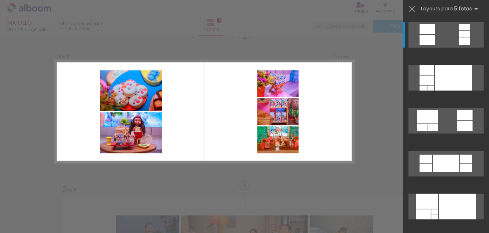
scroll to position [9, 0]
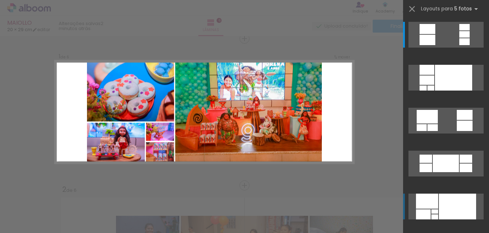
click at [466, 91] on div at bounding box center [453, 78] width 37 height 26
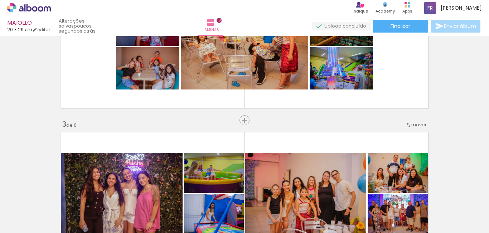
scroll to position [153, 0]
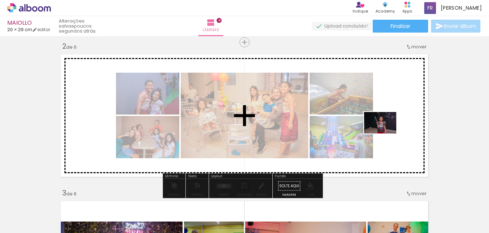
drag, startPoint x: 265, startPoint y: 212, endPoint x: 390, endPoint y: 127, distance: 151.5
click at [390, 127] on quentale-workspace at bounding box center [244, 116] width 489 height 233
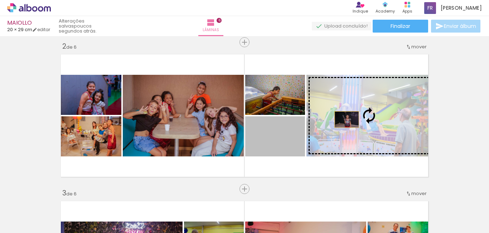
drag, startPoint x: 277, startPoint y: 149, endPoint x: 344, endPoint y: 120, distance: 73.1
click at [0, 0] on slot at bounding box center [0, 0] width 0 height 0
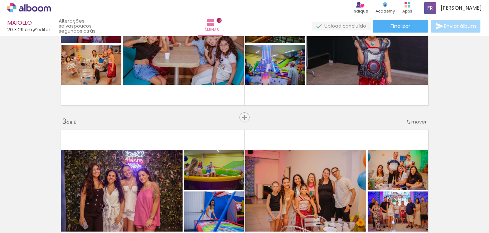
scroll to position [0, 905]
click at [350, 195] on iron-icon at bounding box center [354, 195] width 8 height 8
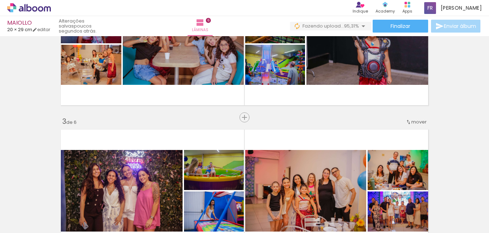
scroll to position [0, 1136]
click at [127, 198] on iron-icon at bounding box center [124, 195] width 8 height 8
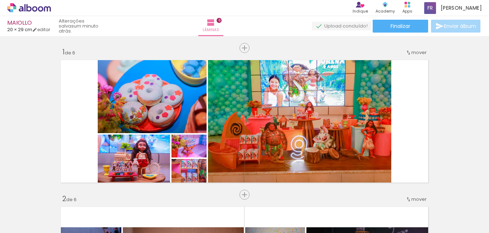
scroll to position [0, 2040]
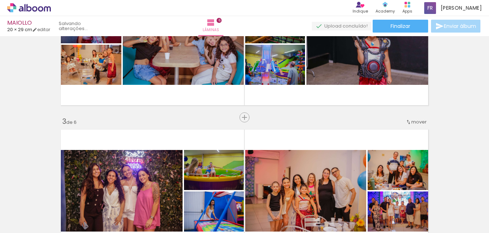
scroll to position [0, 1978]
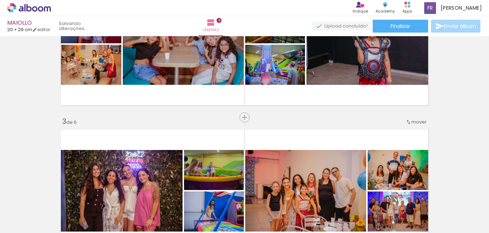
scroll to position [0, 1777]
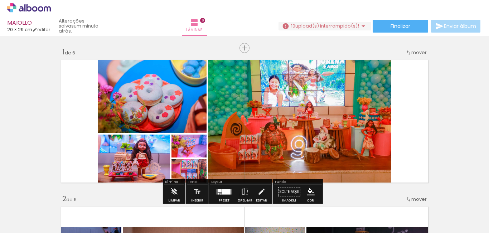
click at [324, 22] on paper-button "10 upload(s) interrompido(s)! 84,38%" at bounding box center [325, 26] width 93 height 9
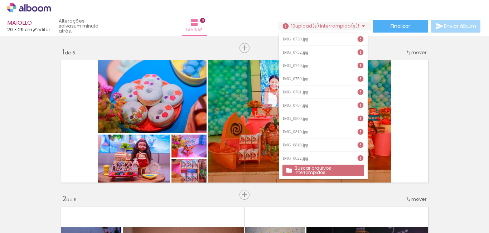
click at [0, 0] on slot "Buscar arquivos interrompidos" at bounding box center [0, 0] width 0 height 0
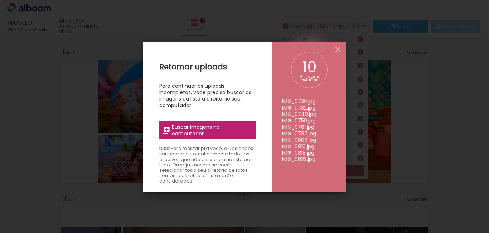
click at [194, 130] on span "Buscar imagens no computador" at bounding box center [212, 130] width 80 height 13
click at [0, 0] on input "file" at bounding box center [0, 0] width 0 height 0
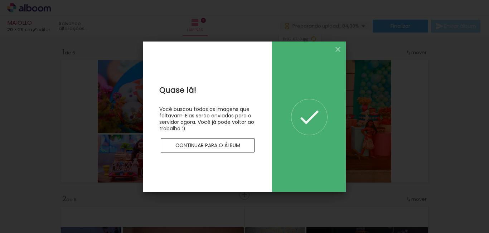
click at [0, 0] on slot "Continuar para o álbum" at bounding box center [0, 0] width 0 height 0
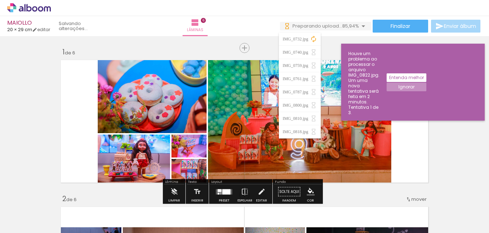
click at [315, 40] on iron-icon at bounding box center [313, 38] width 7 height 7
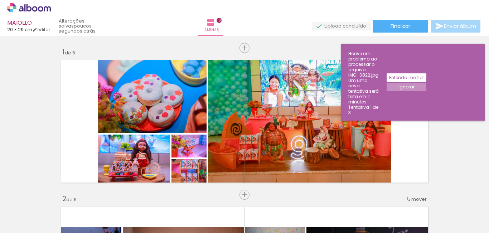
click at [374, 53] on div "Houve um problema ao processar o arquivo IMG_0822.jpg. Um uma nova tentativa se…" at bounding box center [363, 83] width 31 height 64
click at [0, 0] on slot "Ignorar" at bounding box center [0, 0] width 0 height 0
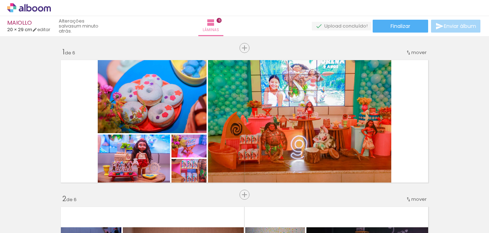
scroll to position [0, 2138]
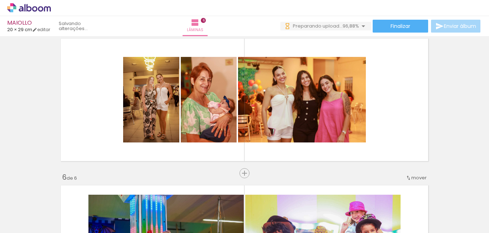
scroll to position [0, 548]
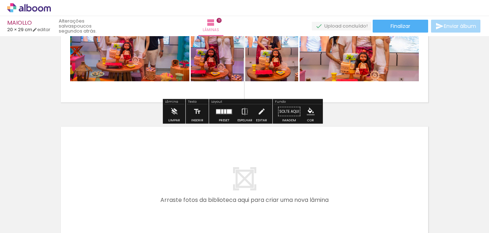
scroll to position [1565, 0]
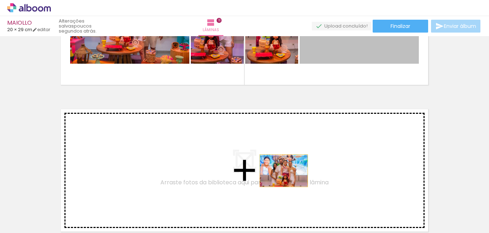
drag, startPoint x: 379, startPoint y: 54, endPoint x: 281, endPoint y: 171, distance: 152.2
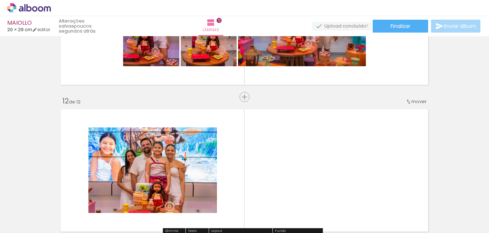
scroll to position [1624, 0]
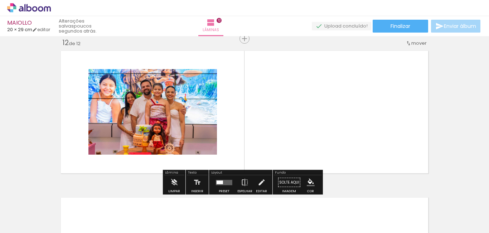
click at [215, 185] on div at bounding box center [223, 182] width 19 height 14
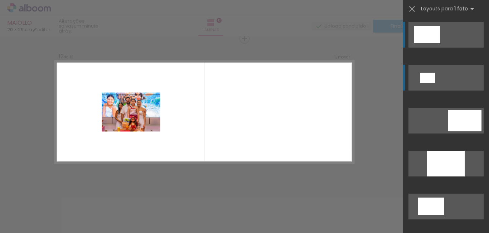
click at [417, 43] on div at bounding box center [427, 35] width 26 height 18
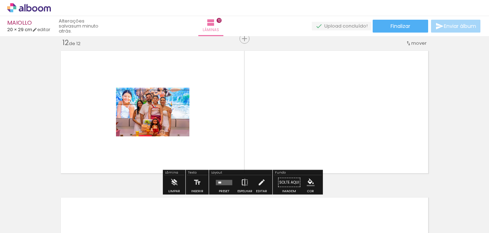
click at [246, 182] on iron-icon at bounding box center [245, 182] width 8 height 14
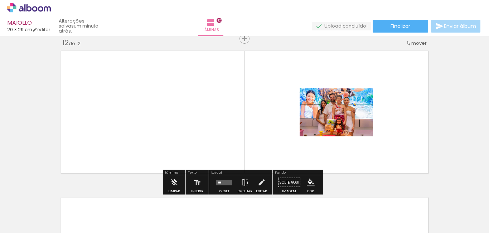
click at [246, 182] on iron-icon at bounding box center [245, 182] width 8 height 14
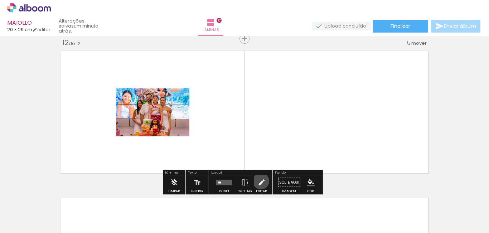
click at [259, 181] on iron-icon at bounding box center [261, 182] width 8 height 14
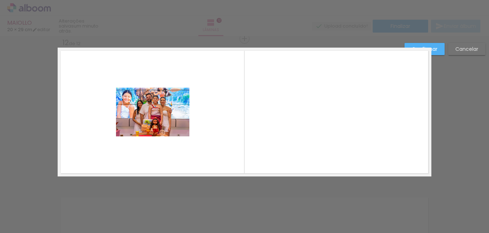
click at [150, 117] on quentale-photo at bounding box center [152, 112] width 73 height 49
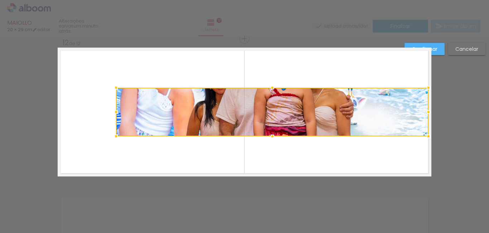
drag, startPoint x: 187, startPoint y: 116, endPoint x: 442, endPoint y: 102, distance: 254.9
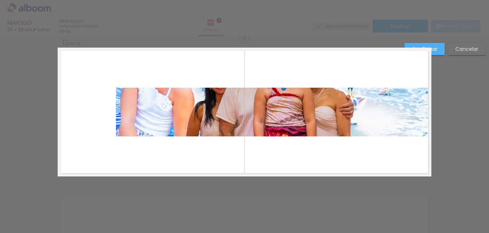
click at [118, 111] on quentale-photo at bounding box center [272, 112] width 313 height 49
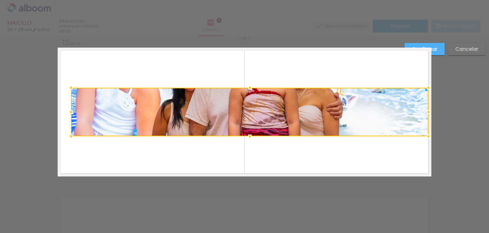
drag, startPoint x: 113, startPoint y: 112, endPoint x: 0, endPoint y: 160, distance: 122.9
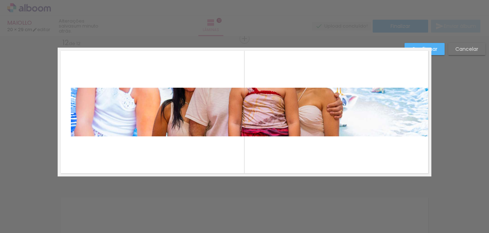
click at [257, 95] on quentale-photo at bounding box center [250, 112] width 358 height 49
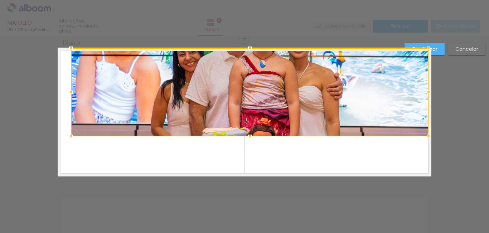
drag, startPoint x: 245, startPoint y: 87, endPoint x: 275, endPoint y: 29, distance: 65.6
click at [275, 0] on div "MAIOLLO 20 × 29 cm editar um minuto atrás. Lâminas 12 Finalizar Enviar álbum In…" at bounding box center [244, 0] width 489 height 0
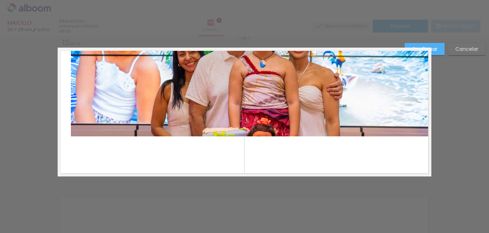
click at [245, 115] on quentale-photo at bounding box center [250, 92] width 358 height 88
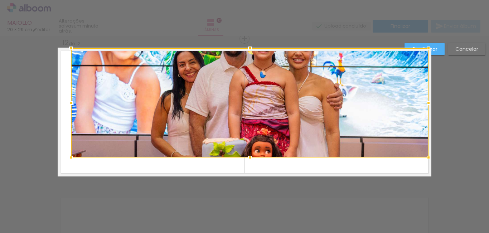
drag, startPoint x: 247, startPoint y: 134, endPoint x: 177, endPoint y: 222, distance: 113.1
click at [227, 233] on html "link( href="../../bower_components/polymer/polymer.html" rel="import" ) picture…" at bounding box center [244, 116] width 489 height 233
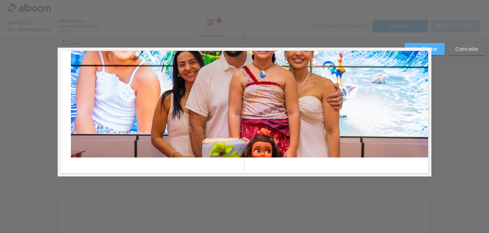
click at [72, 155] on quentale-photo at bounding box center [250, 102] width 358 height 109
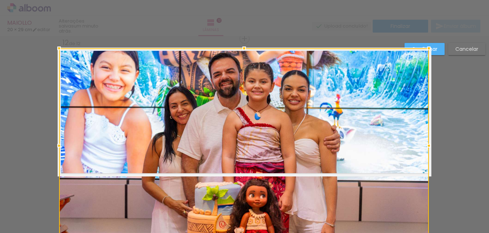
drag, startPoint x: 67, startPoint y: 158, endPoint x: 14, endPoint y: 193, distance: 63.8
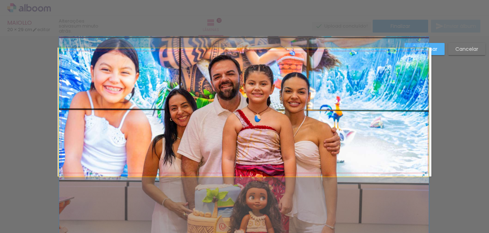
drag, startPoint x: 276, startPoint y: 82, endPoint x: 277, endPoint y: 118, distance: 35.4
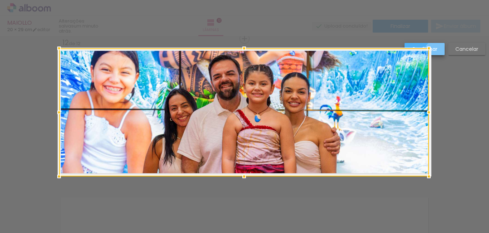
click at [0, 0] on slot "Confirmar" at bounding box center [0, 0] width 0 height 0
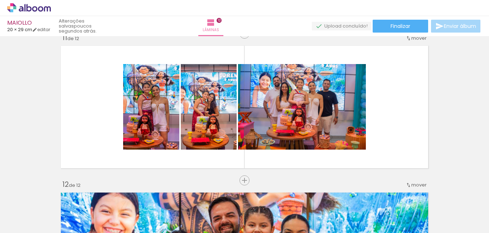
scroll to position [1481, 0]
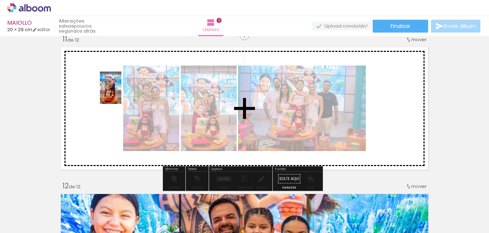
drag, startPoint x: 422, startPoint y: 208, endPoint x: 121, endPoint y: 93, distance: 321.8
click at [121, 93] on quentale-workspace at bounding box center [244, 116] width 489 height 233
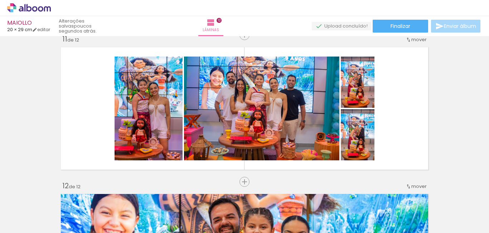
drag, startPoint x: 474, startPoint y: 225, endPoint x: 465, endPoint y: 229, distance: 9.1
click at [473, 225] on quentale-thumb at bounding box center [460, 208] width 40 height 41
click at [392, 28] on span "Finalizar" at bounding box center [401, 26] width 20 height 5
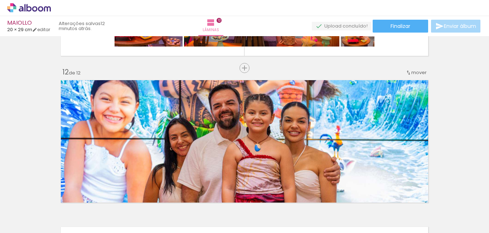
scroll to position [1605, 0]
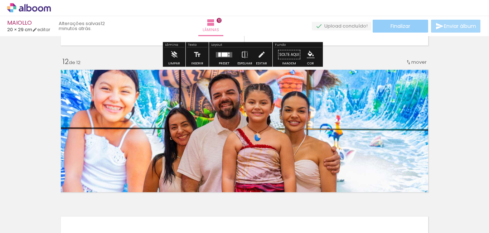
click at [412, 25] on paper-button "Finalizar" at bounding box center [400, 26] width 55 height 13
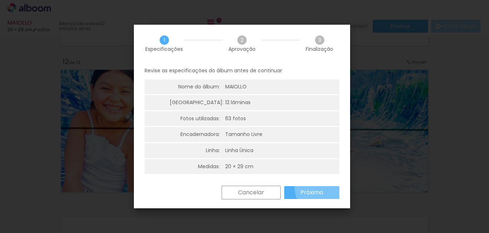
click at [0, 0] on slot "Próximo" at bounding box center [0, 0] width 0 height 0
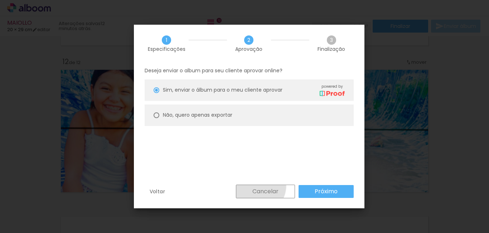
click at [258, 186] on paper-button "Cancelar" at bounding box center [265, 192] width 59 height 14
